Goal: Book appointment/travel/reservation

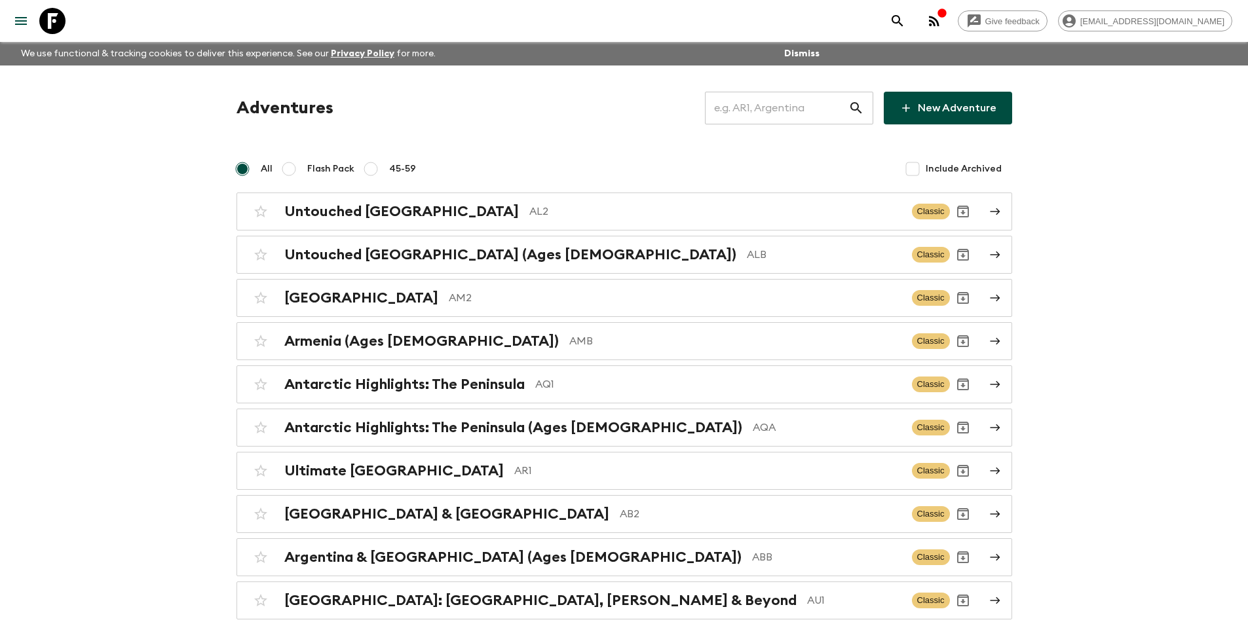
click at [727, 119] on input "text" at bounding box center [777, 108] width 144 height 37
click at [817, 111] on input "text" at bounding box center [777, 108] width 144 height 37
click at [812, 107] on input "text" at bounding box center [777, 108] width 144 height 37
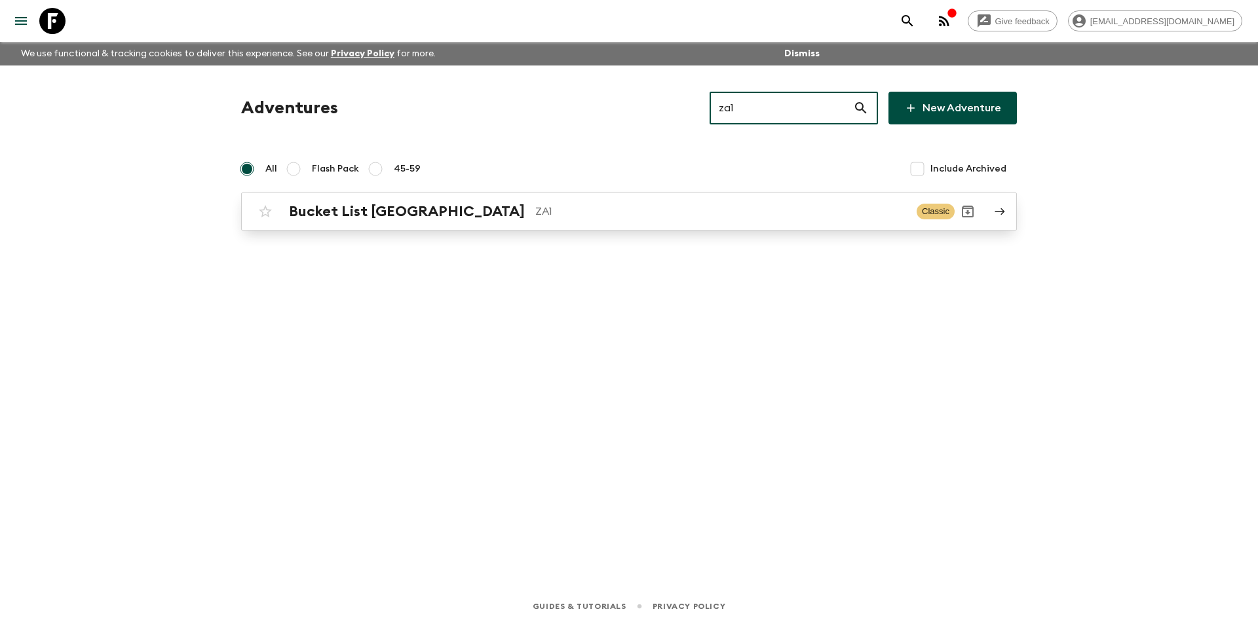
type input "za1"
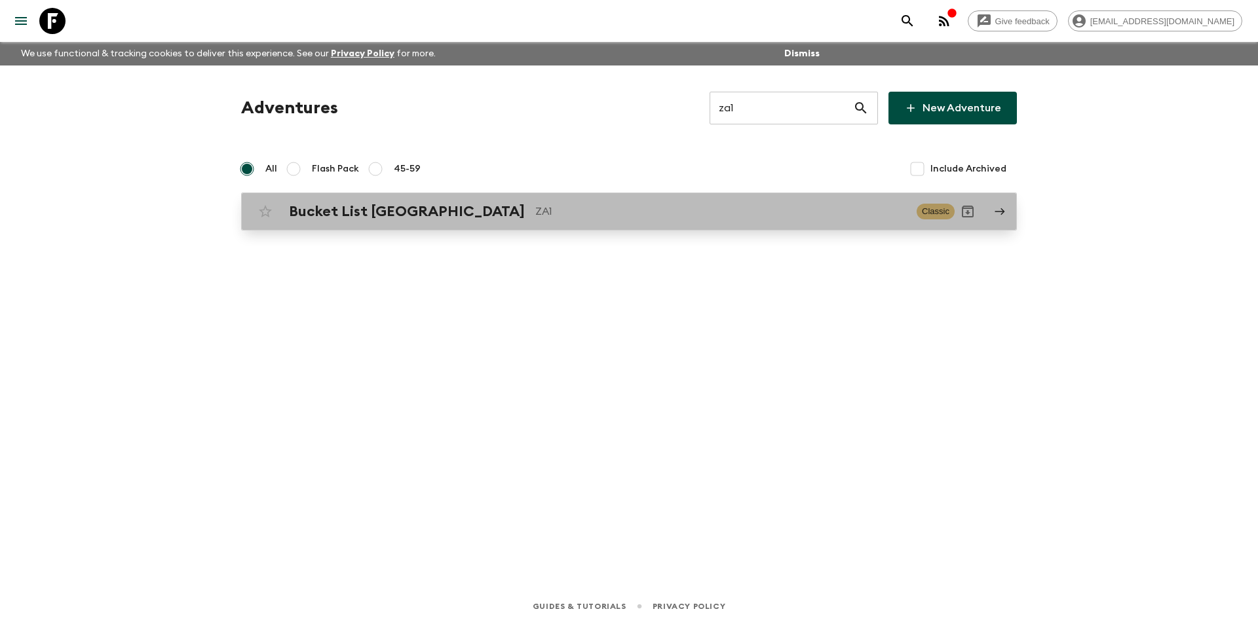
click at [647, 210] on p "ZA1" at bounding box center [720, 212] width 371 height 16
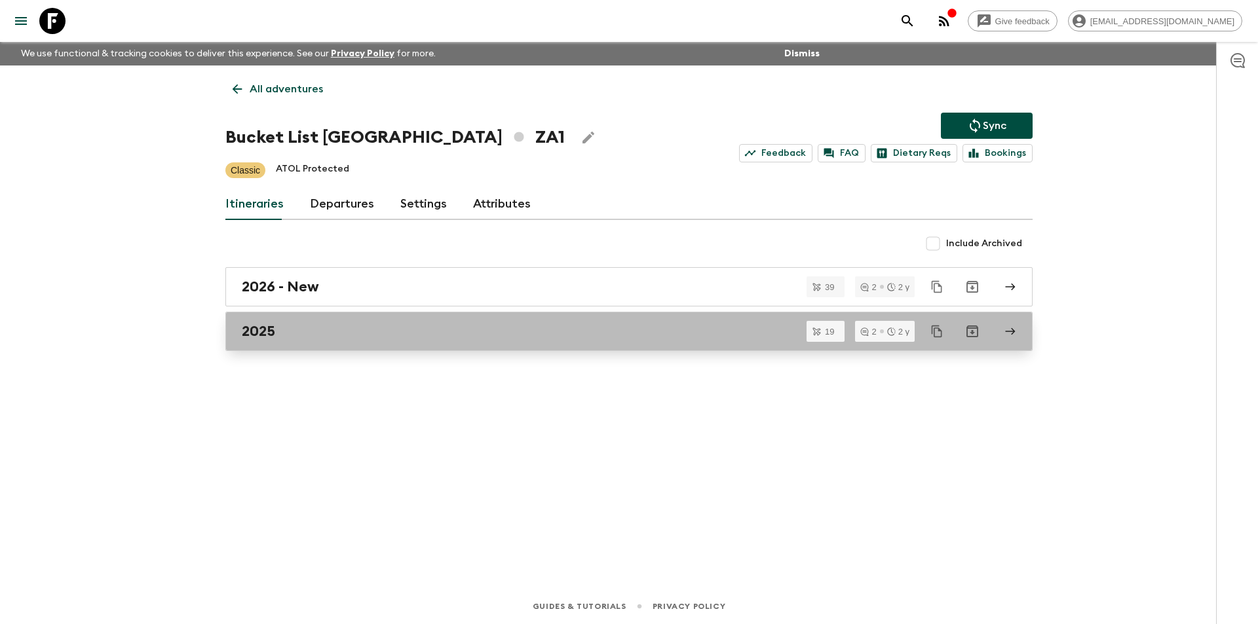
click at [323, 326] on div "2025" at bounding box center [617, 331] width 750 height 17
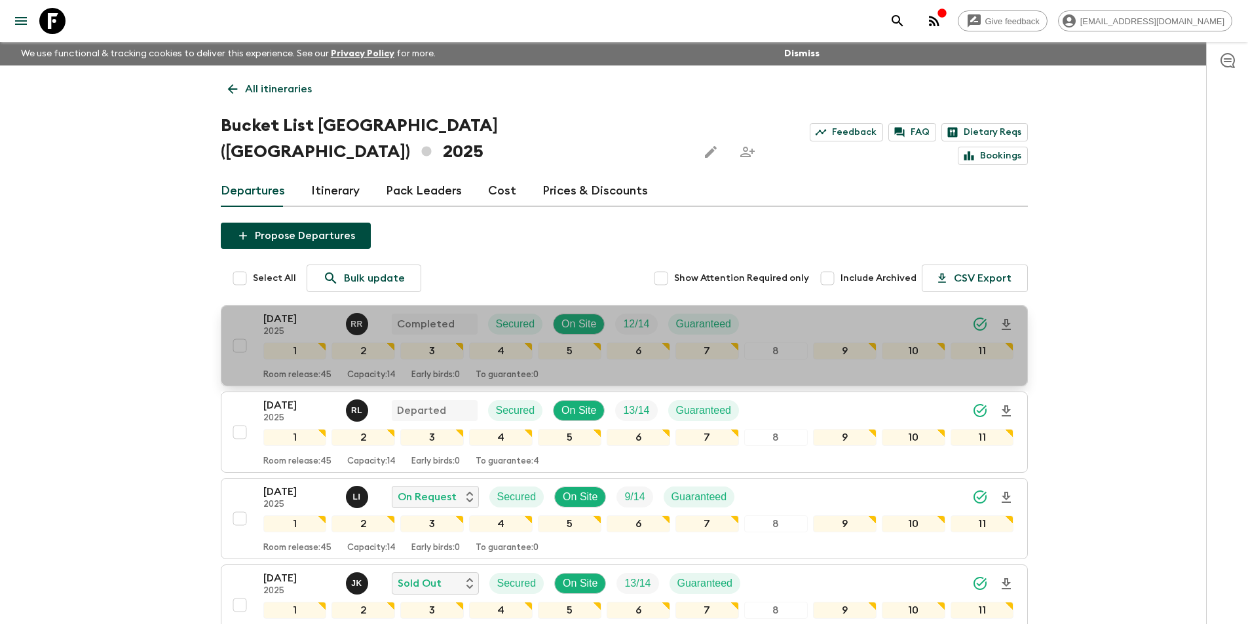
click at [293, 311] on p "[DATE]" at bounding box center [299, 319] width 72 height 16
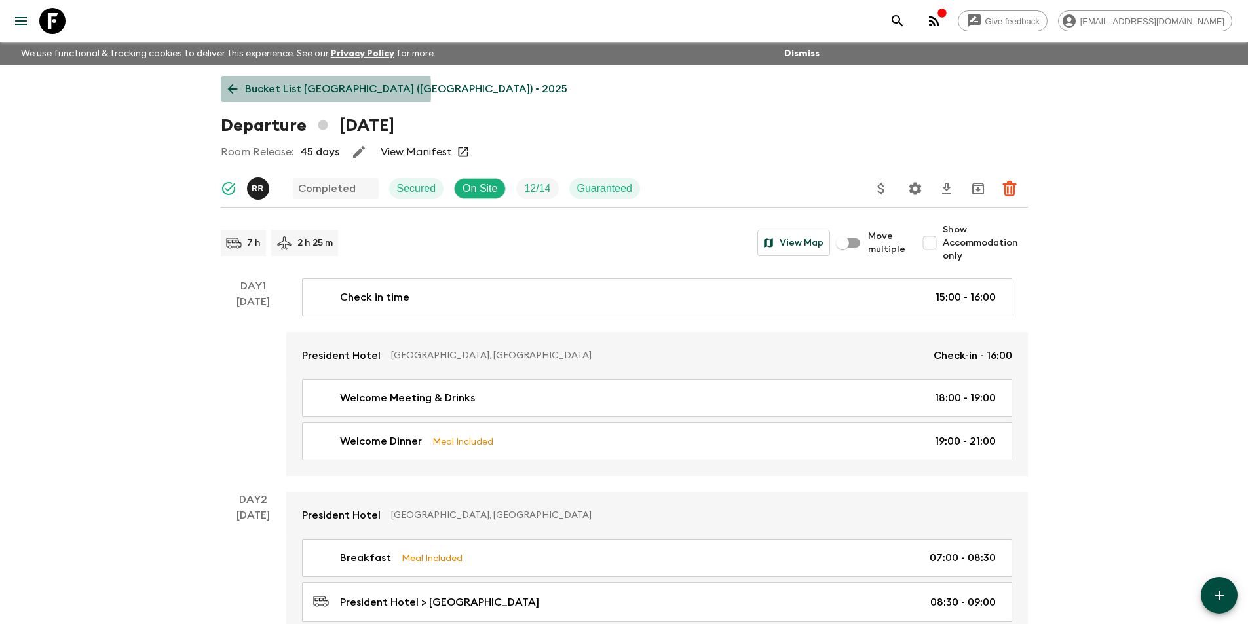
click at [235, 90] on icon at bounding box center [232, 89] width 14 height 14
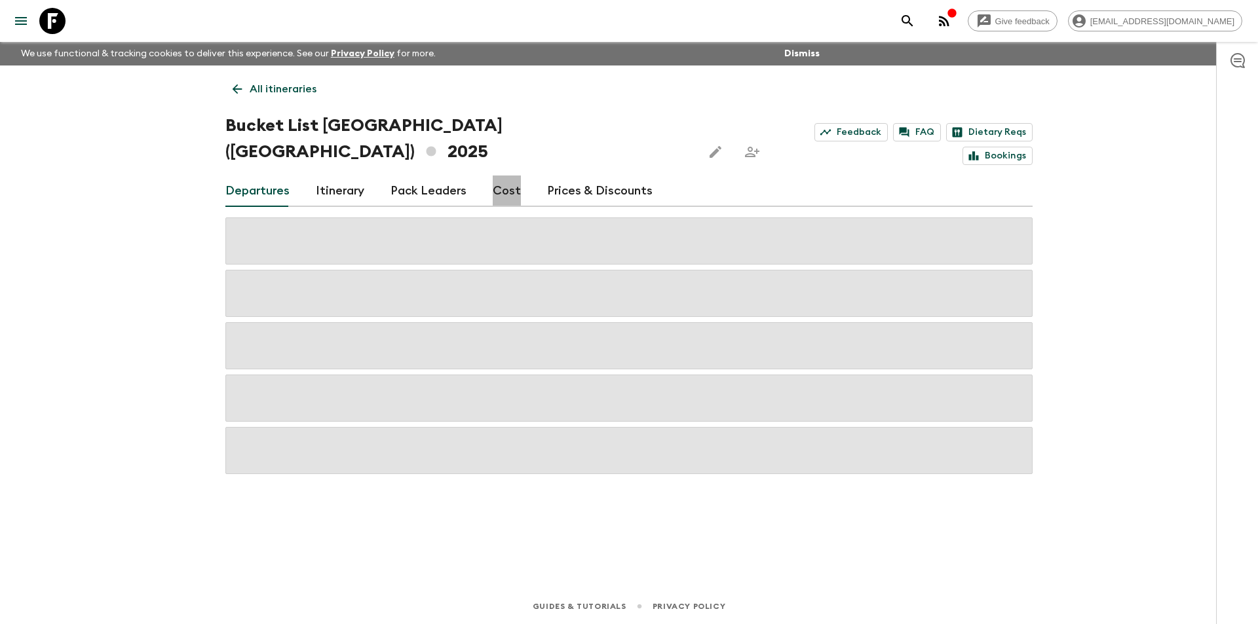
click at [510, 176] on link "Cost" at bounding box center [507, 191] width 28 height 31
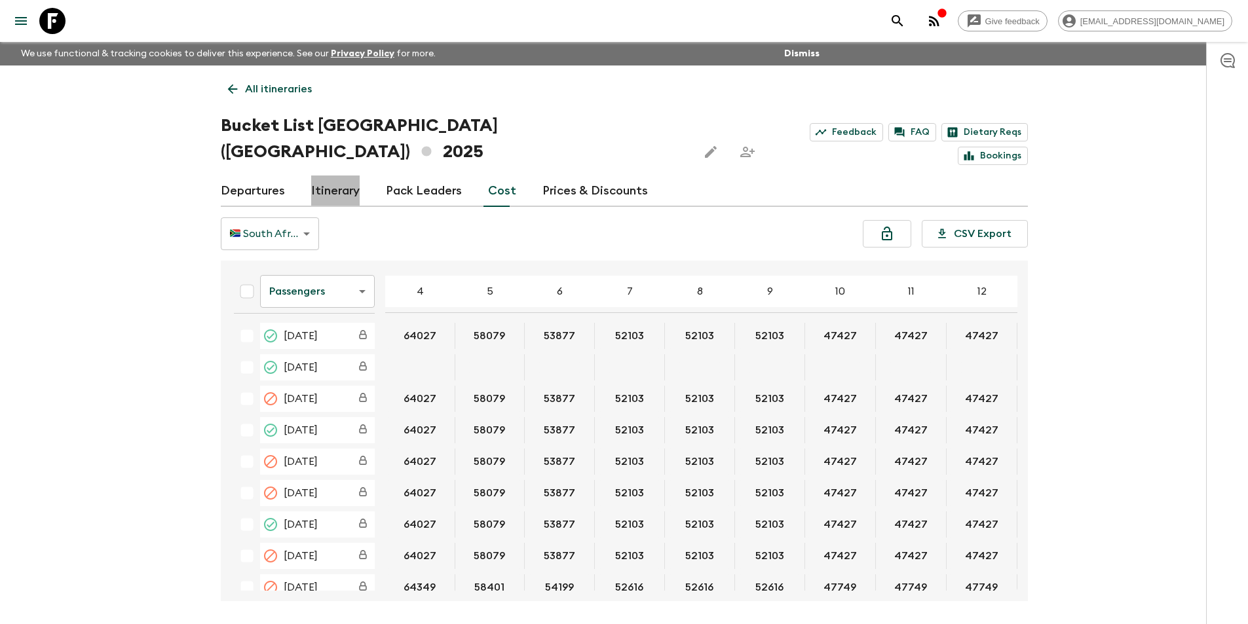
click at [345, 176] on link "Itinerary" at bounding box center [335, 191] width 48 height 31
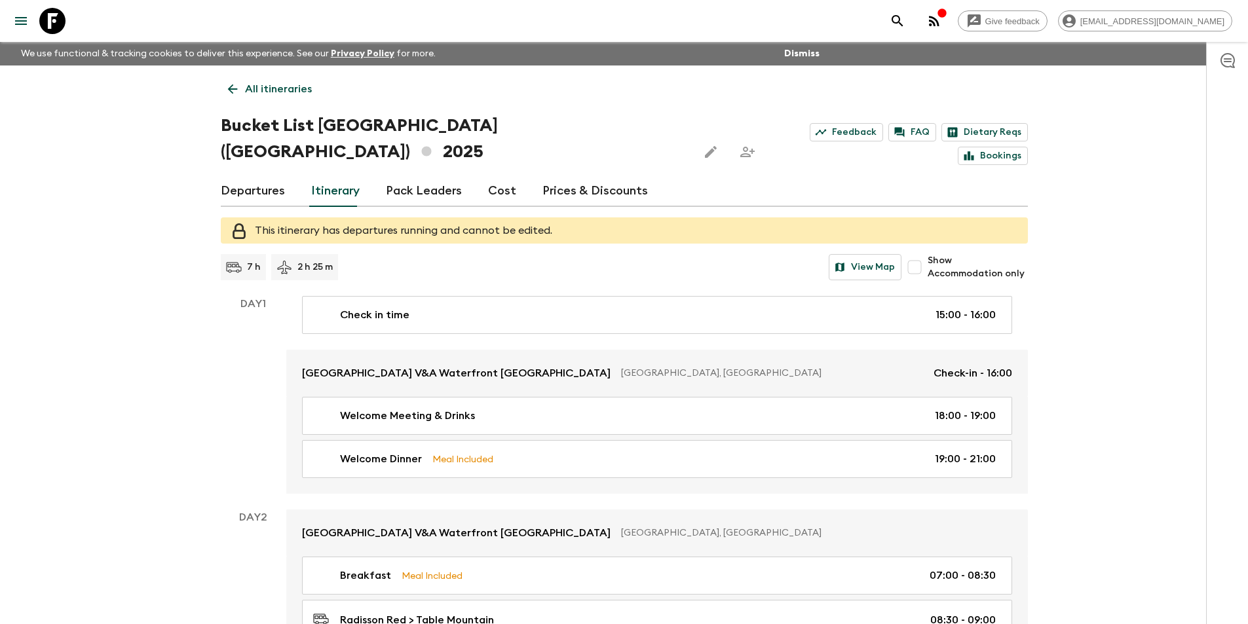
click at [242, 176] on link "Departures" at bounding box center [253, 191] width 64 height 31
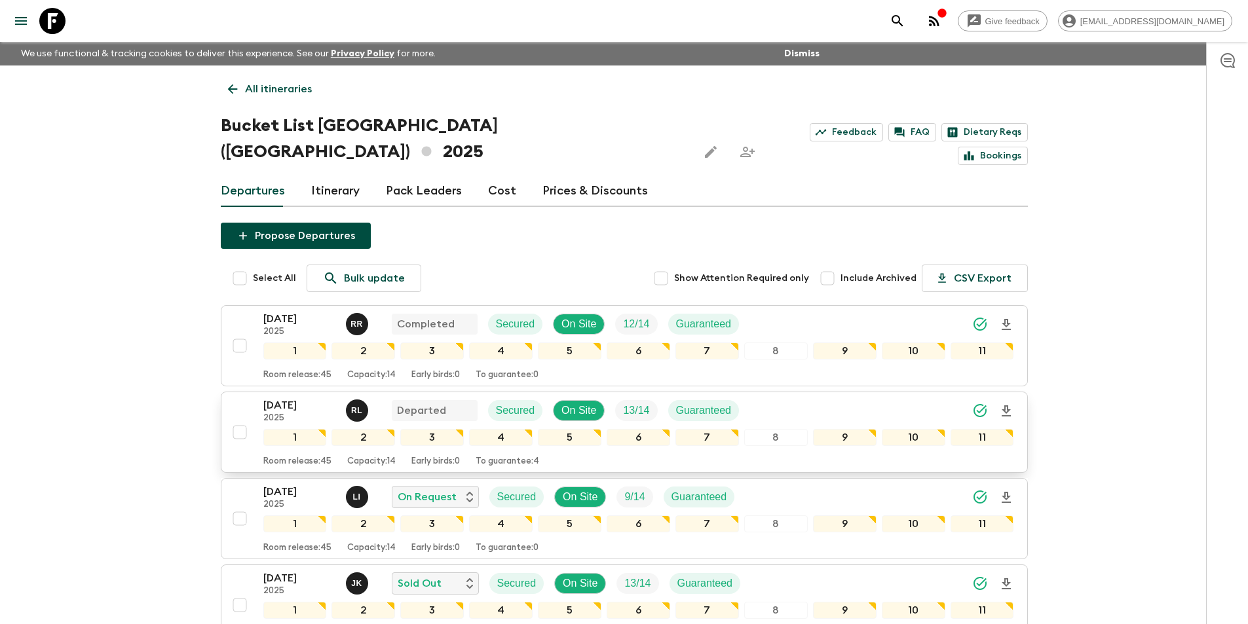
click at [279, 413] on p "2025" at bounding box center [299, 418] width 72 height 10
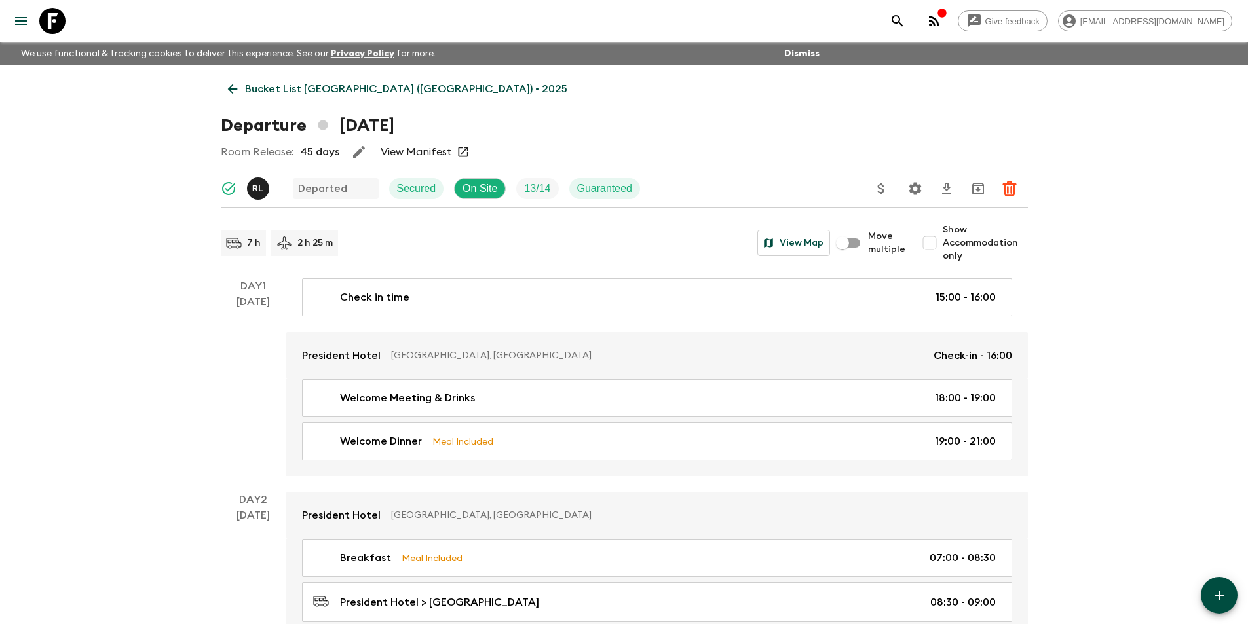
drag, startPoint x: 415, startPoint y: 143, endPoint x: 404, endPoint y: 149, distance: 13.5
click at [237, 85] on icon at bounding box center [232, 89] width 14 height 14
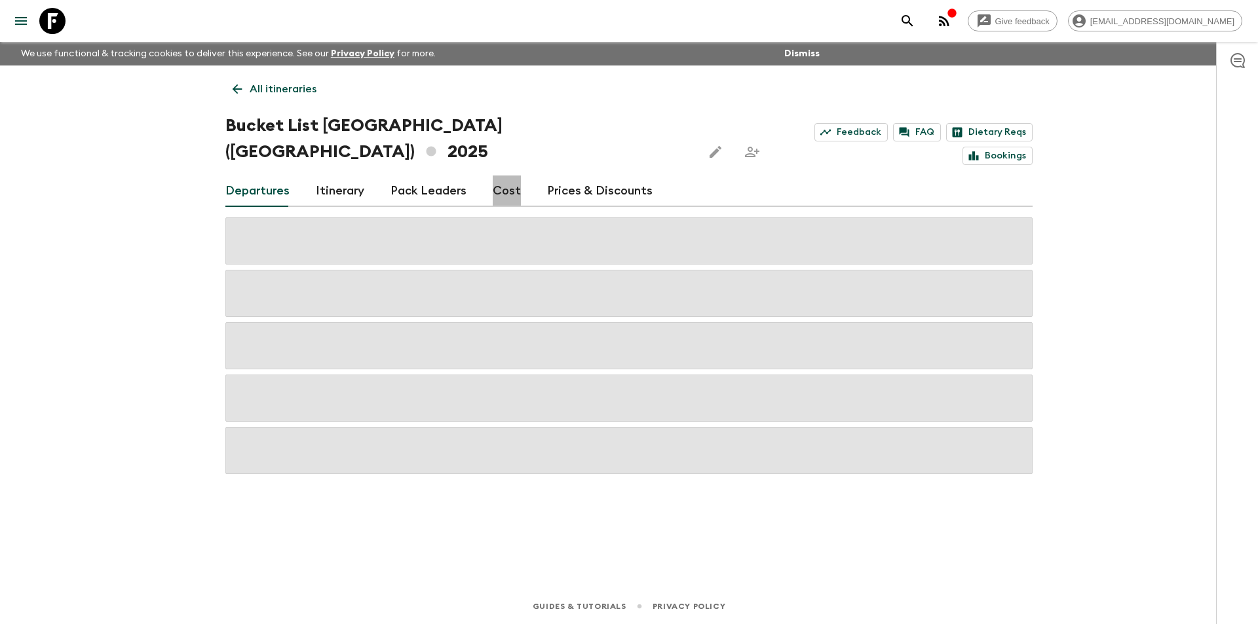
click at [503, 176] on link "Cost" at bounding box center [507, 191] width 28 height 31
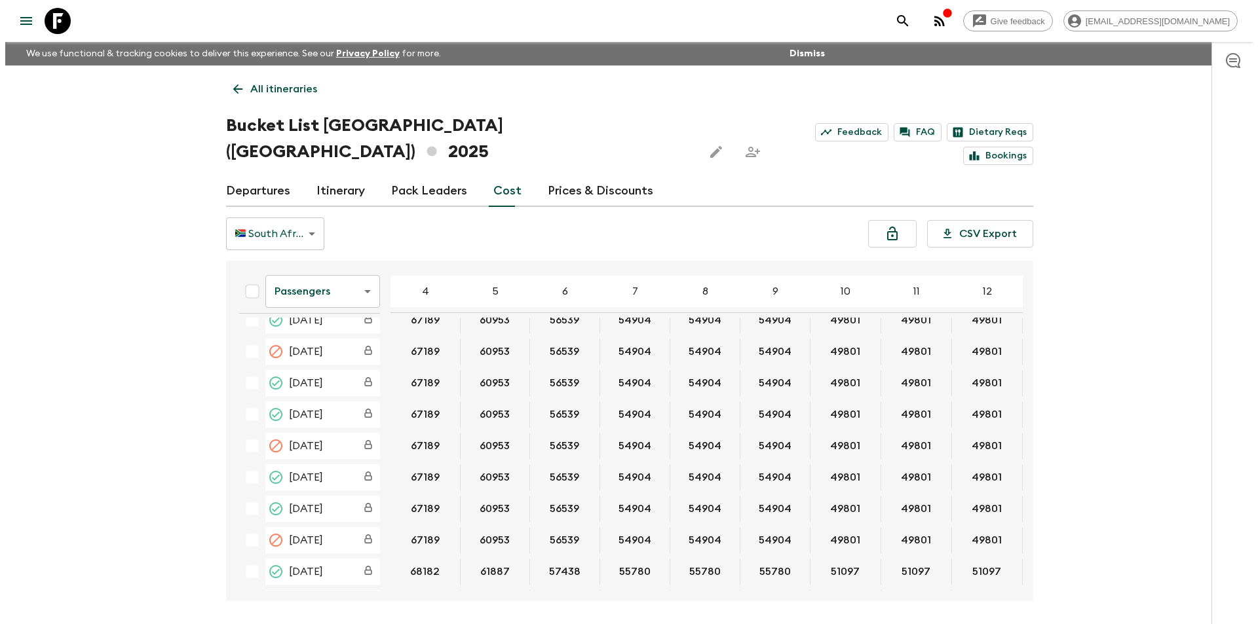
scroll to position [1978, 0]
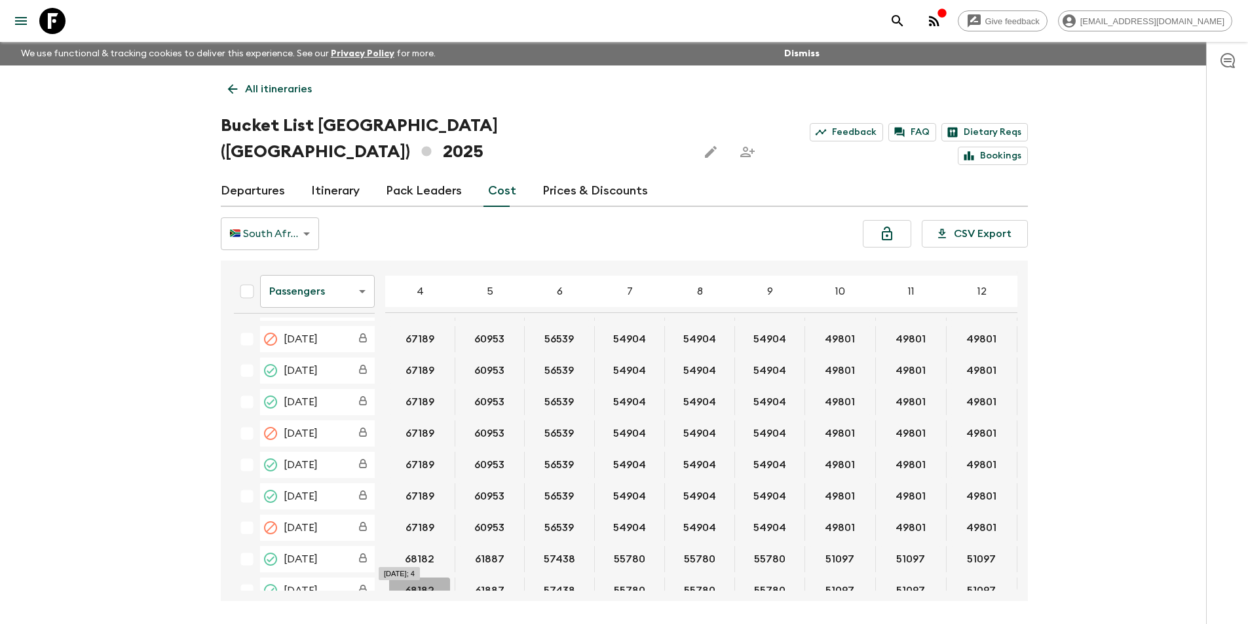
click at [408, 578] on button "68182" at bounding box center [419, 591] width 61 height 26
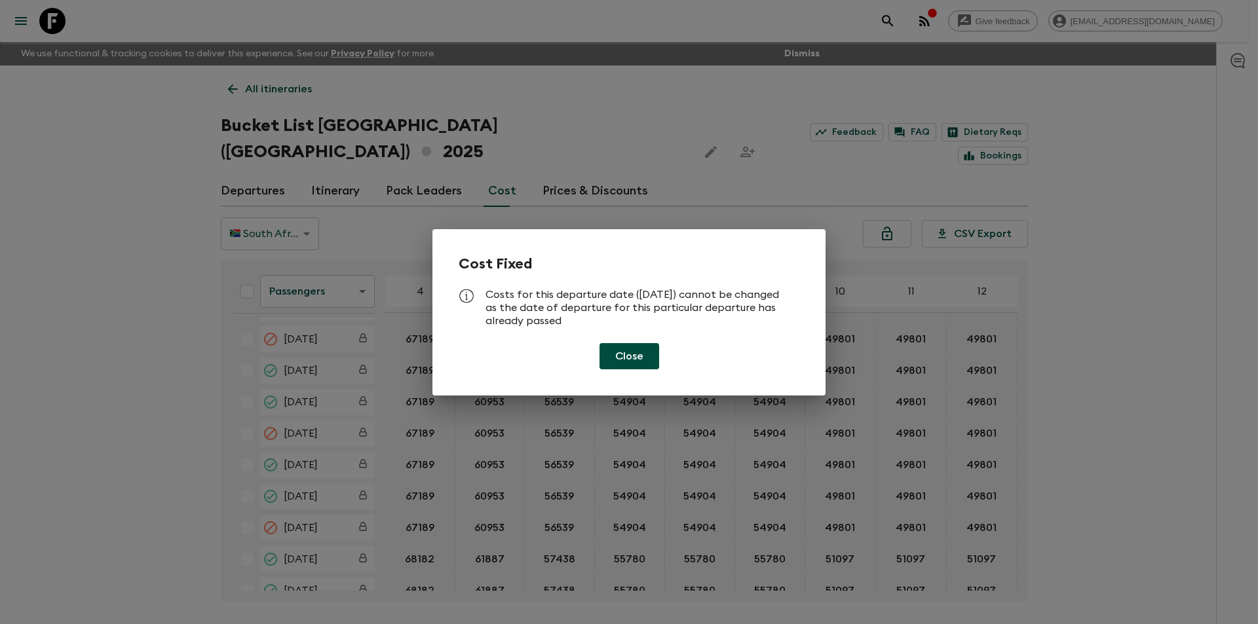
click at [1105, 356] on div "Cost Fixed Costs for this departure date ([DATE]) cannot be changed as the date…" at bounding box center [629, 312] width 1258 height 624
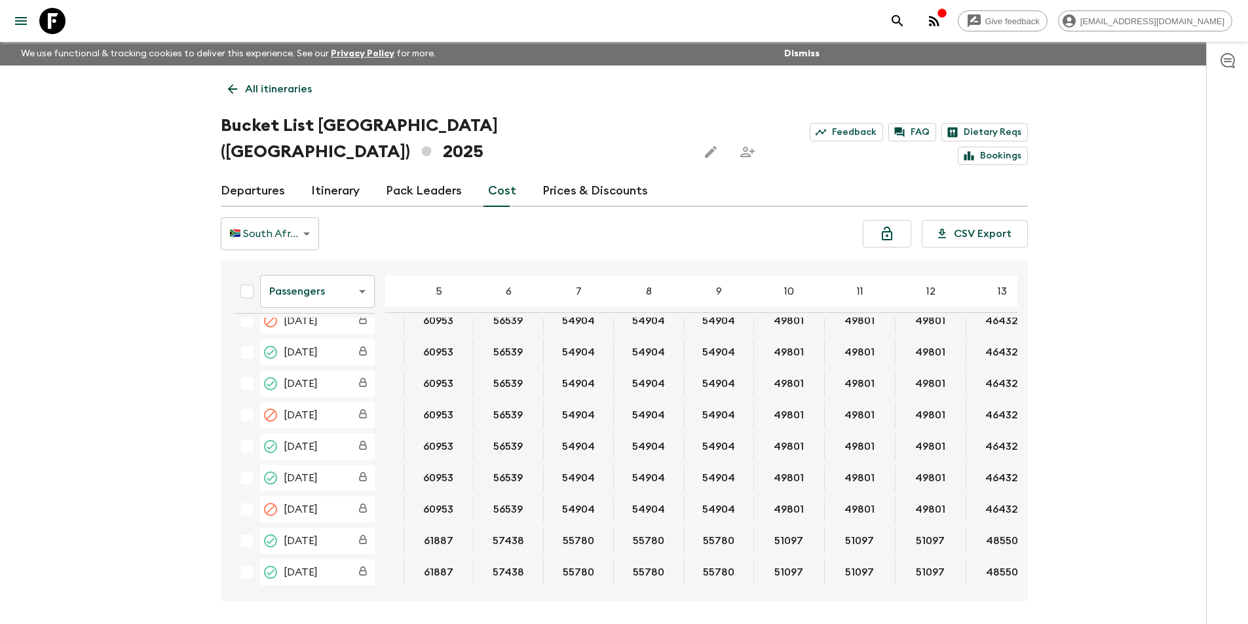
scroll to position [1997, 54]
click at [313, 265] on body "Give feedback [EMAIL_ADDRESS][DOMAIN_NAME] We use functional & tracking cookies…" at bounding box center [624, 337] width 1248 height 674
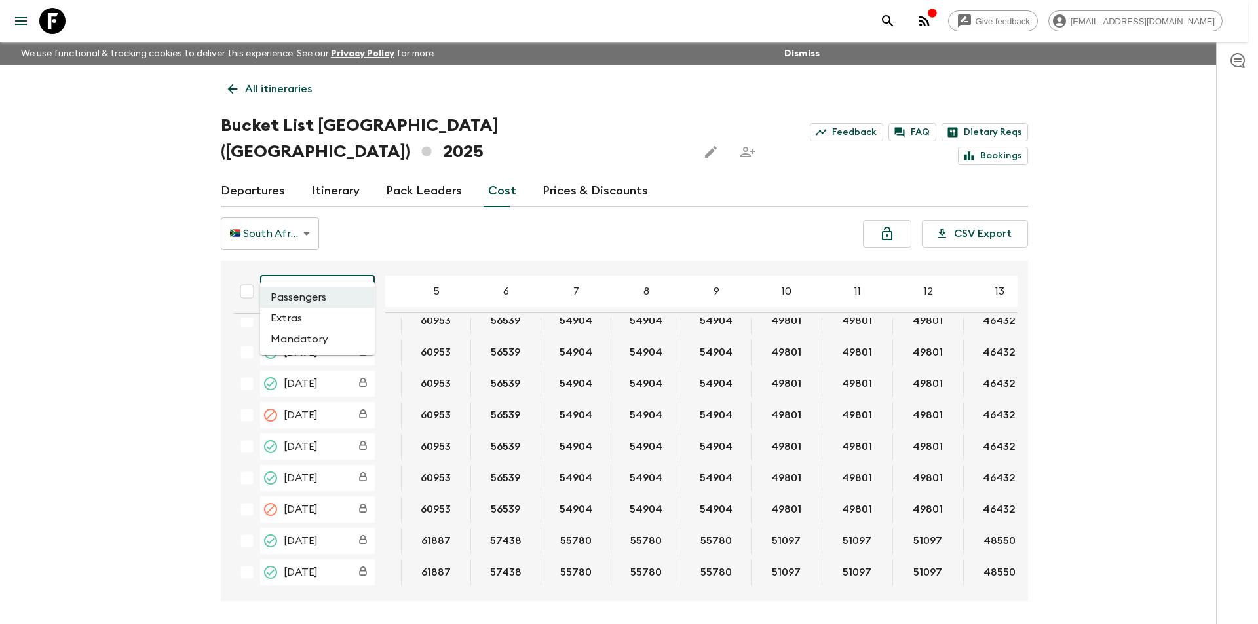
click at [307, 328] on li "Extras" at bounding box center [317, 318] width 115 height 21
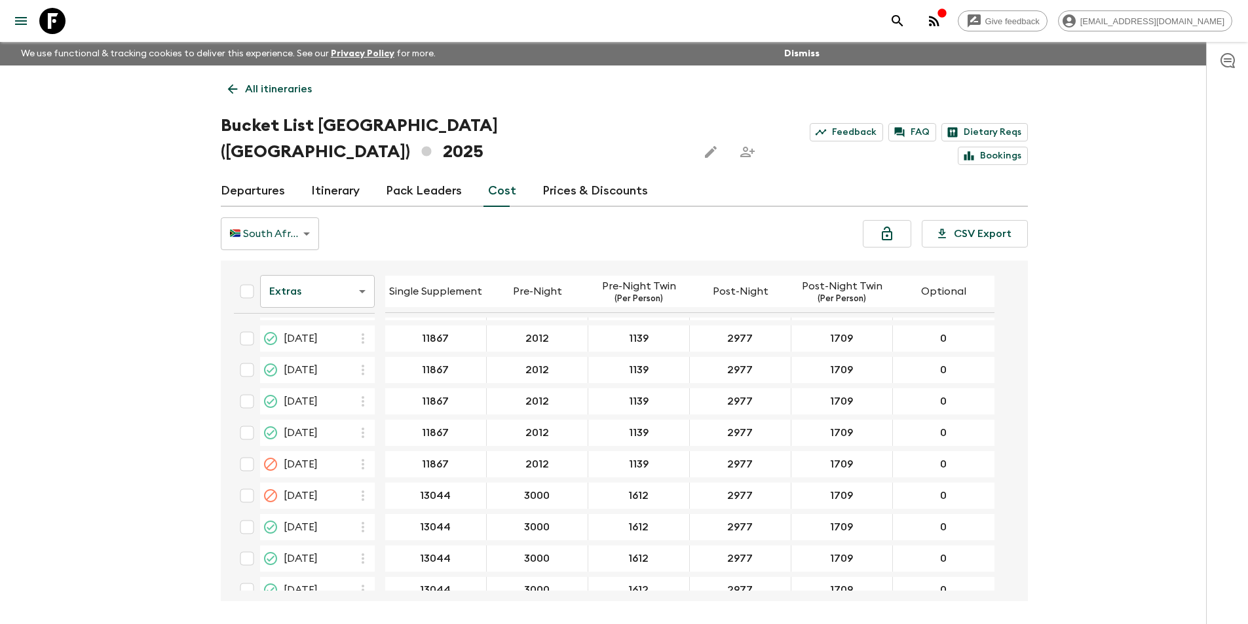
scroll to position [2216, 0]
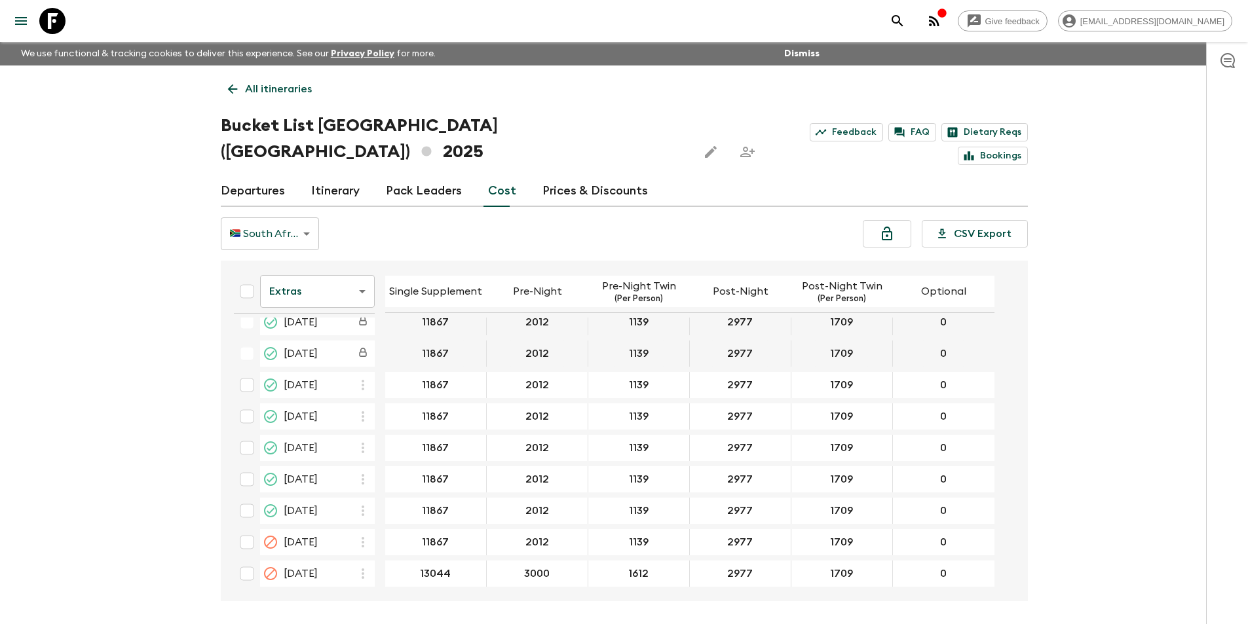
click at [50, 7] on link at bounding box center [52, 21] width 37 height 37
